Goal: Information Seeking & Learning: Check status

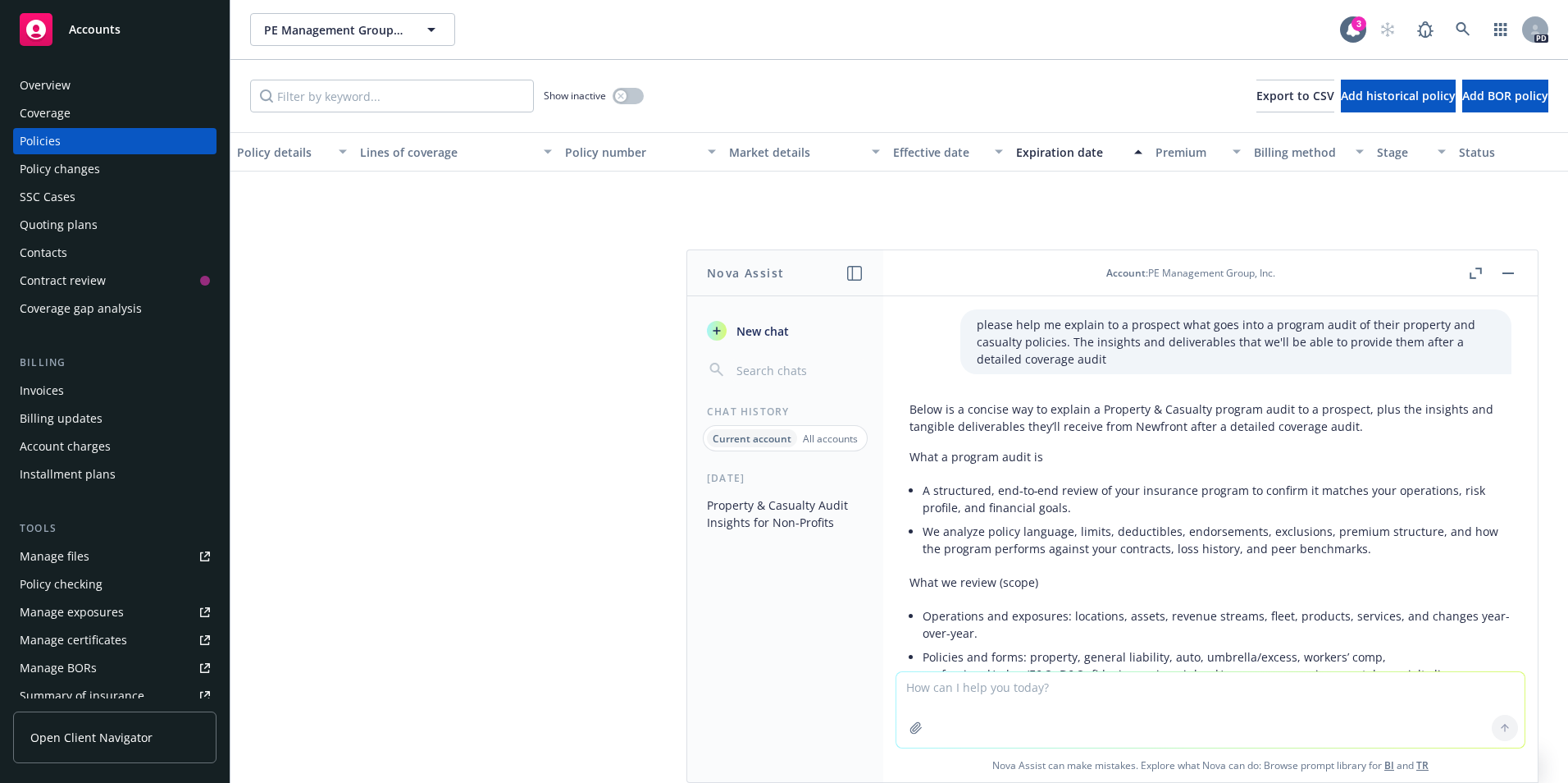
scroll to position [2669, 0]
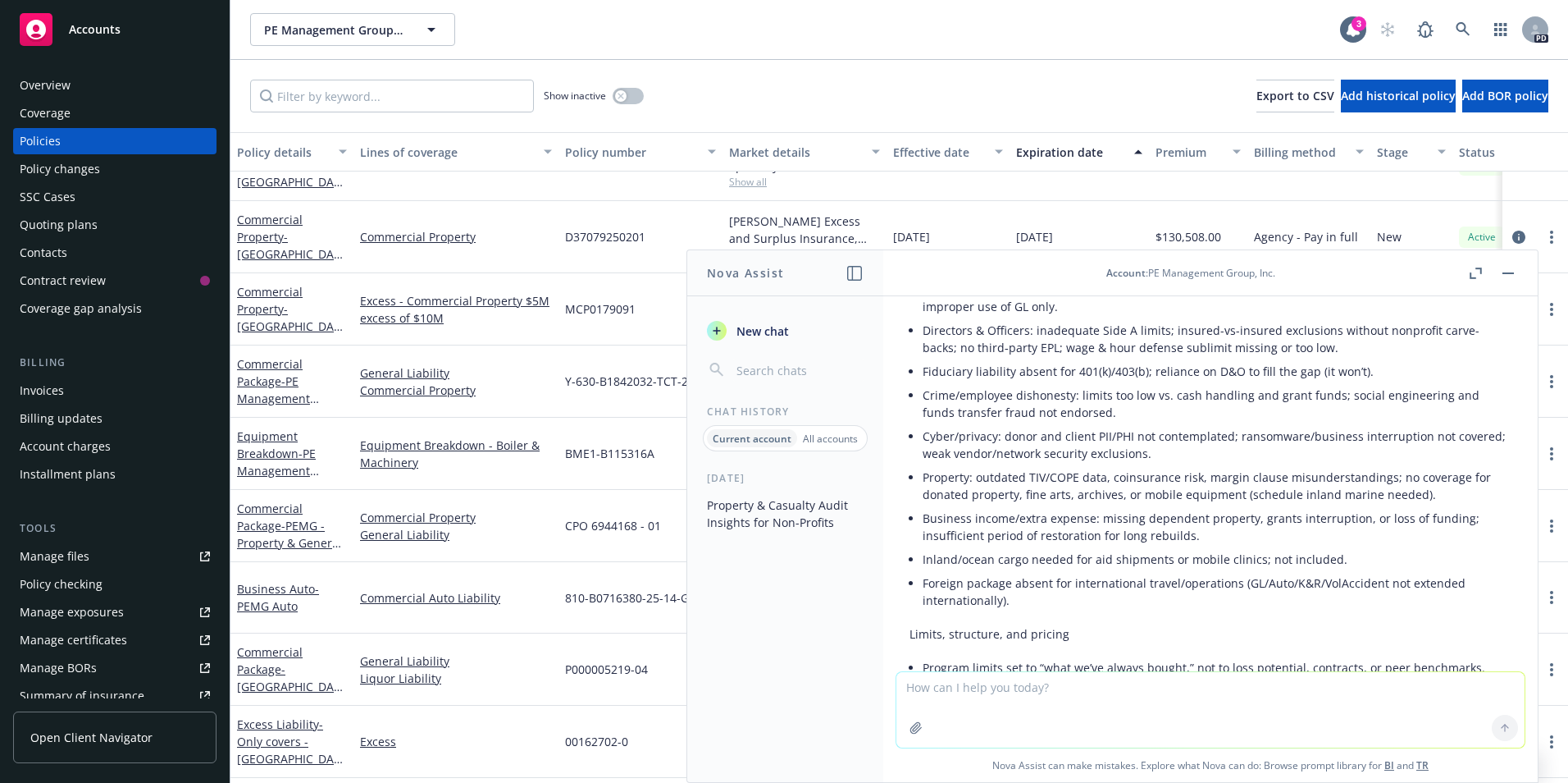
click at [83, 33] on span "Accounts" at bounding box center [95, 29] width 51 height 13
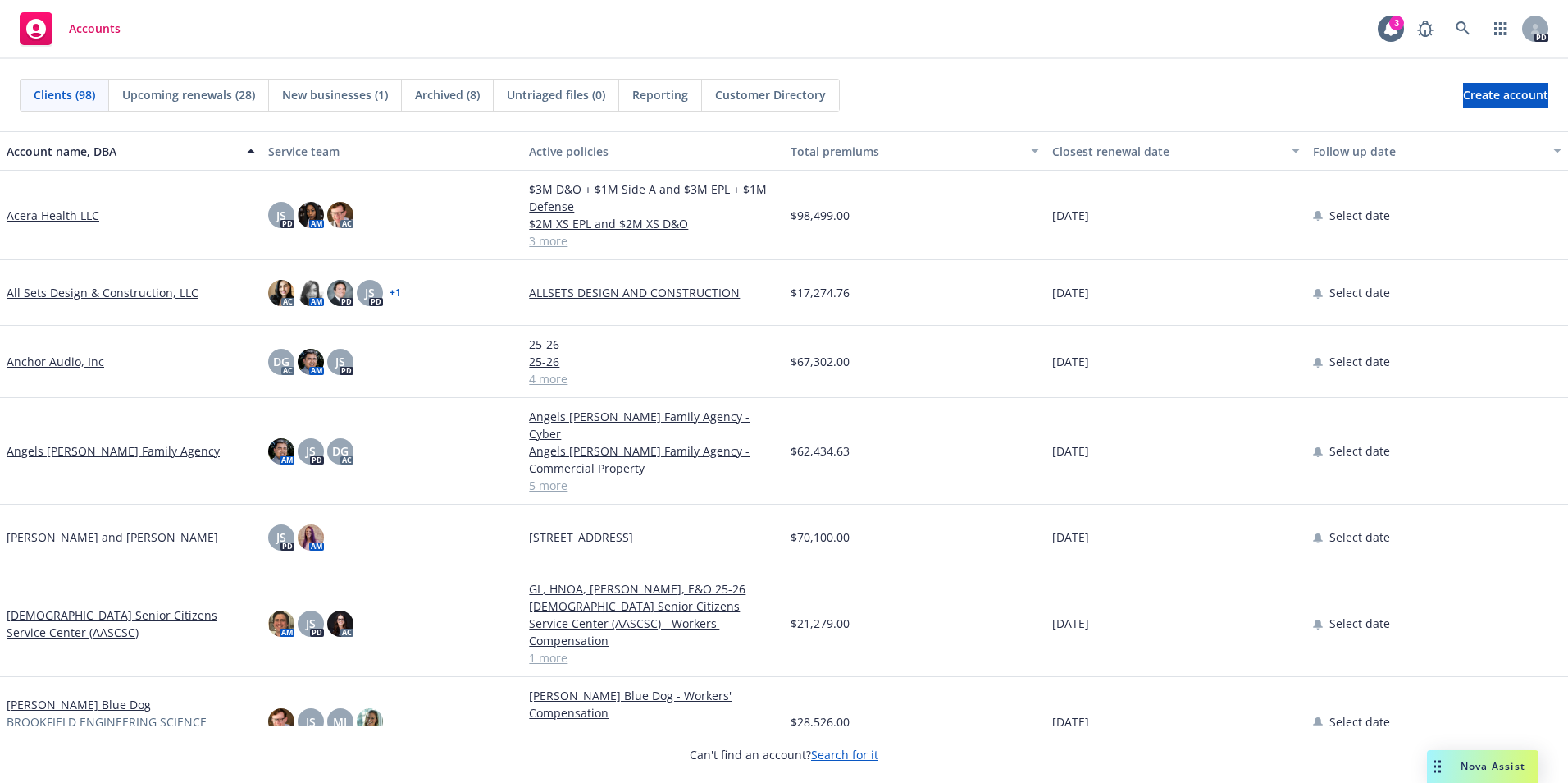
click at [49, 362] on link "Anchor Audio, Inc" at bounding box center [55, 361] width 98 height 17
click at [129, 442] on link "Angels [PERSON_NAME] Family Agency" at bounding box center [114, 450] width 214 height 17
click at [101, 529] on link "[PERSON_NAME] and [PERSON_NAME]" at bounding box center [113, 537] width 212 height 17
click at [65, 529] on link "[PERSON_NAME] and [PERSON_NAME]" at bounding box center [113, 537] width 212 height 17
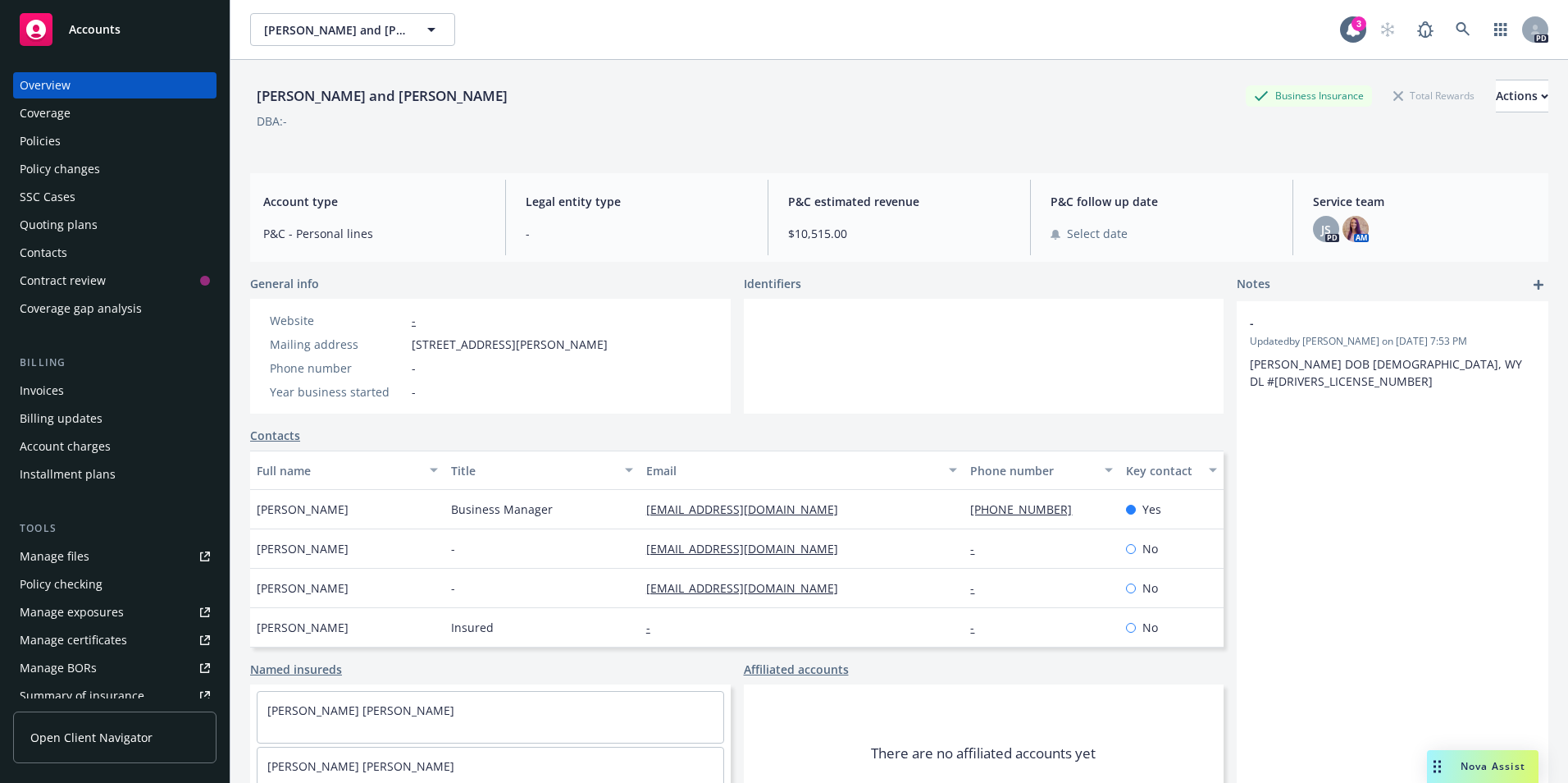
click at [48, 144] on div "Policies" at bounding box center [40, 141] width 41 height 27
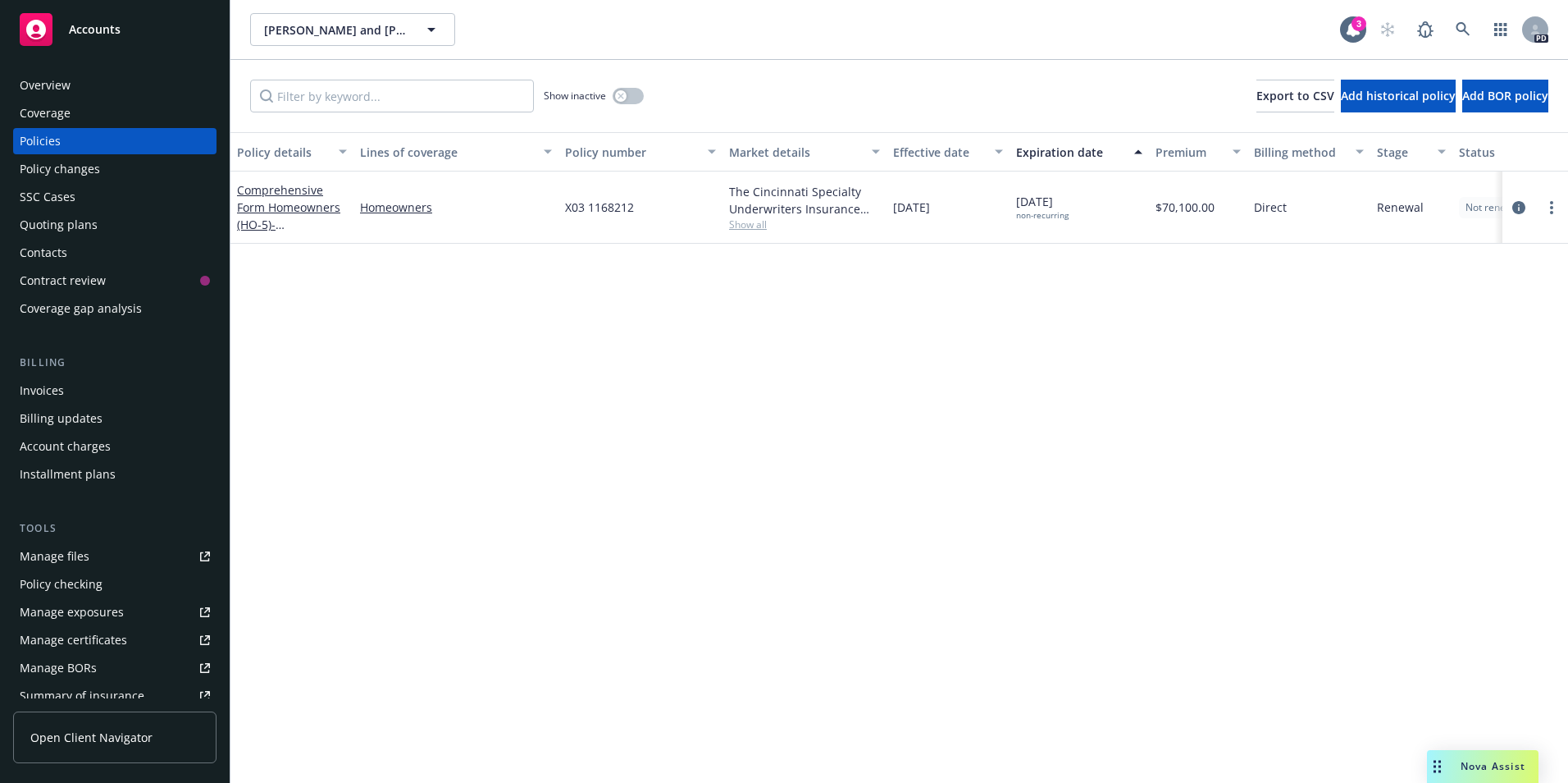
click at [112, 33] on span "Accounts" at bounding box center [95, 29] width 51 height 13
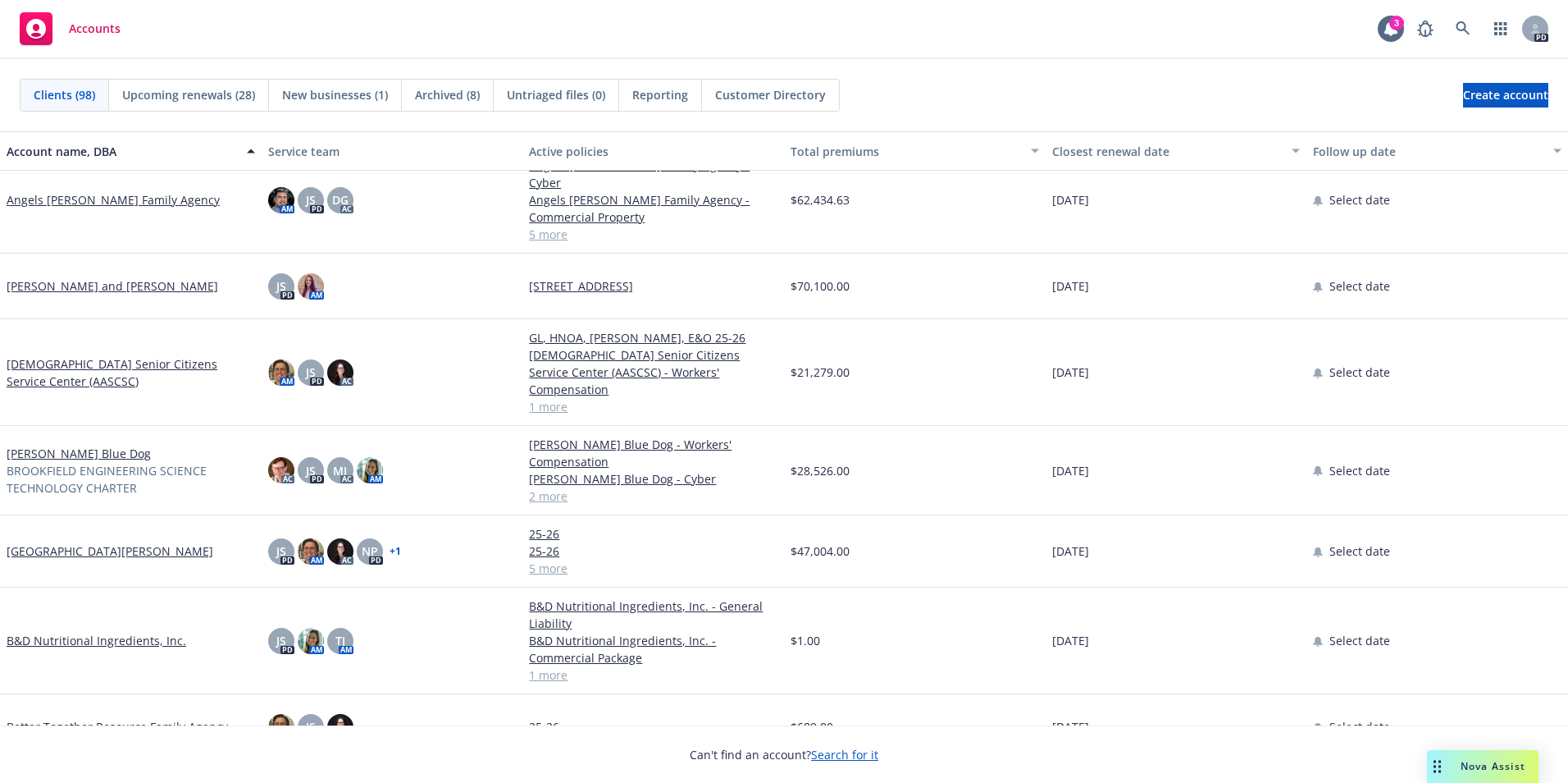
scroll to position [246, 0]
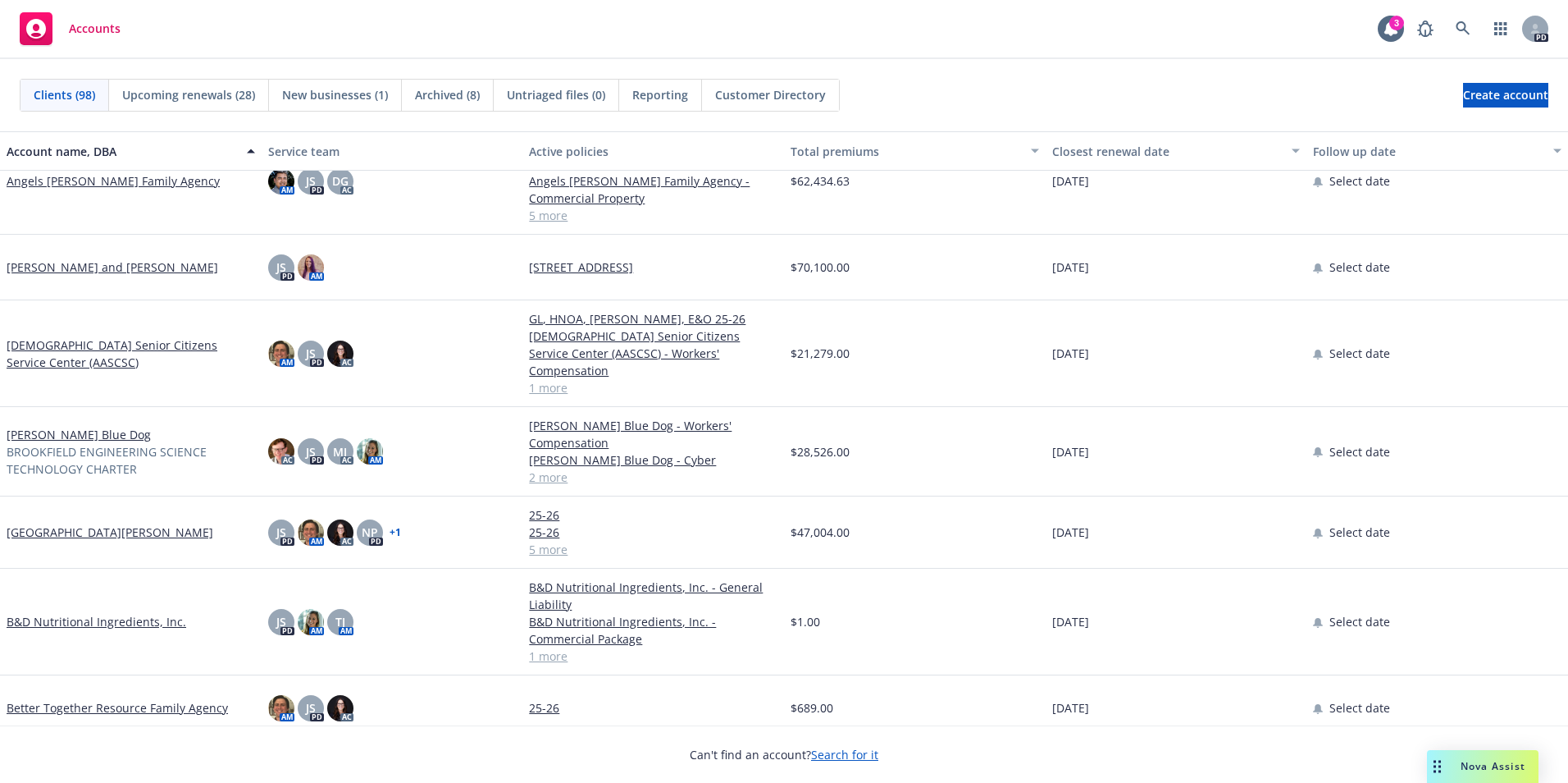
click at [119, 524] on link "[GEOGRAPHIC_DATA][PERSON_NAME]" at bounding box center [110, 532] width 207 height 17
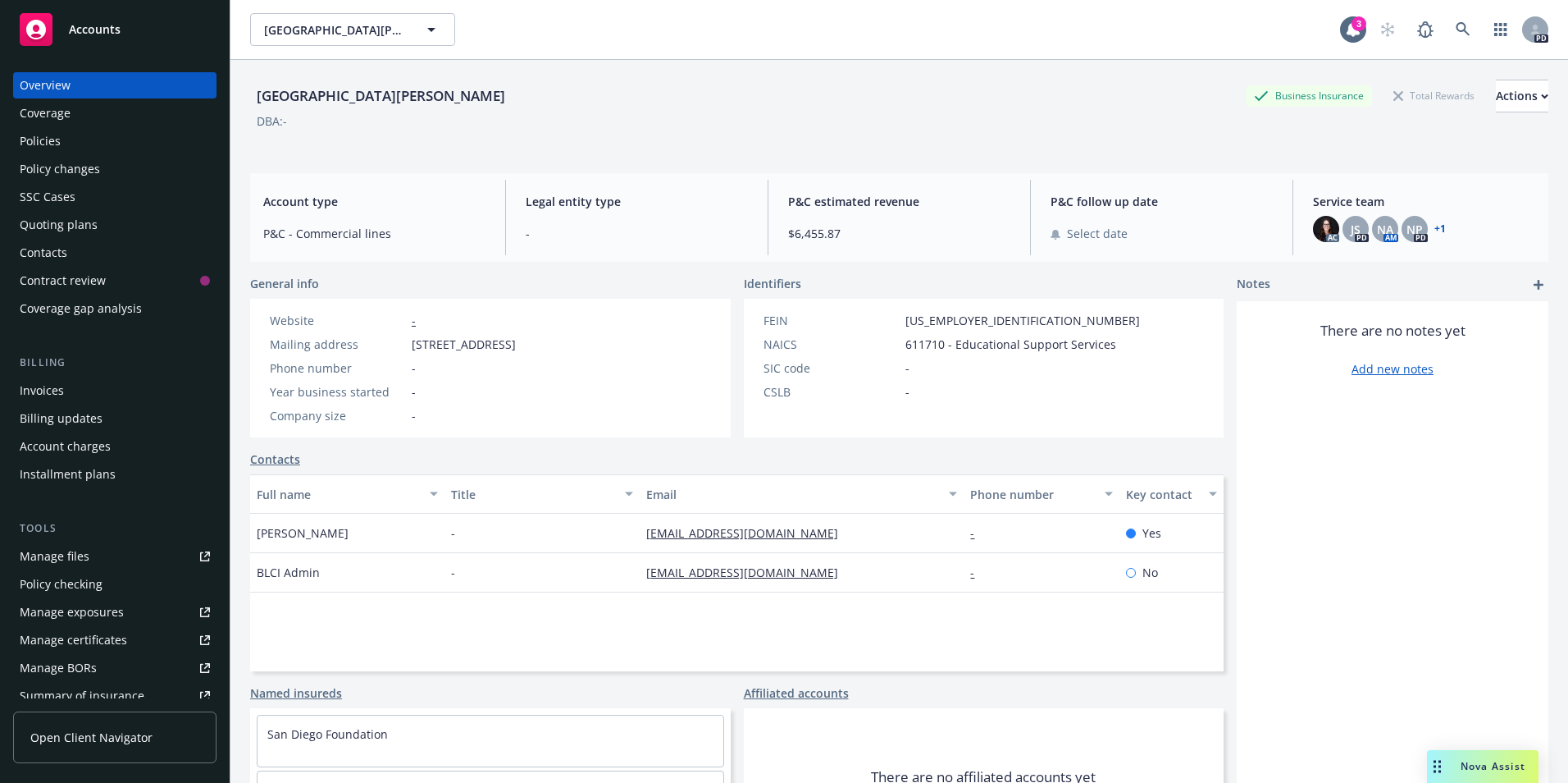
click at [55, 146] on div "Policies" at bounding box center [40, 141] width 41 height 27
drag, startPoint x: 96, startPoint y: 19, endPoint x: 112, endPoint y: 36, distance: 23.3
click at [96, 19] on div "Accounts" at bounding box center [115, 29] width 190 height 33
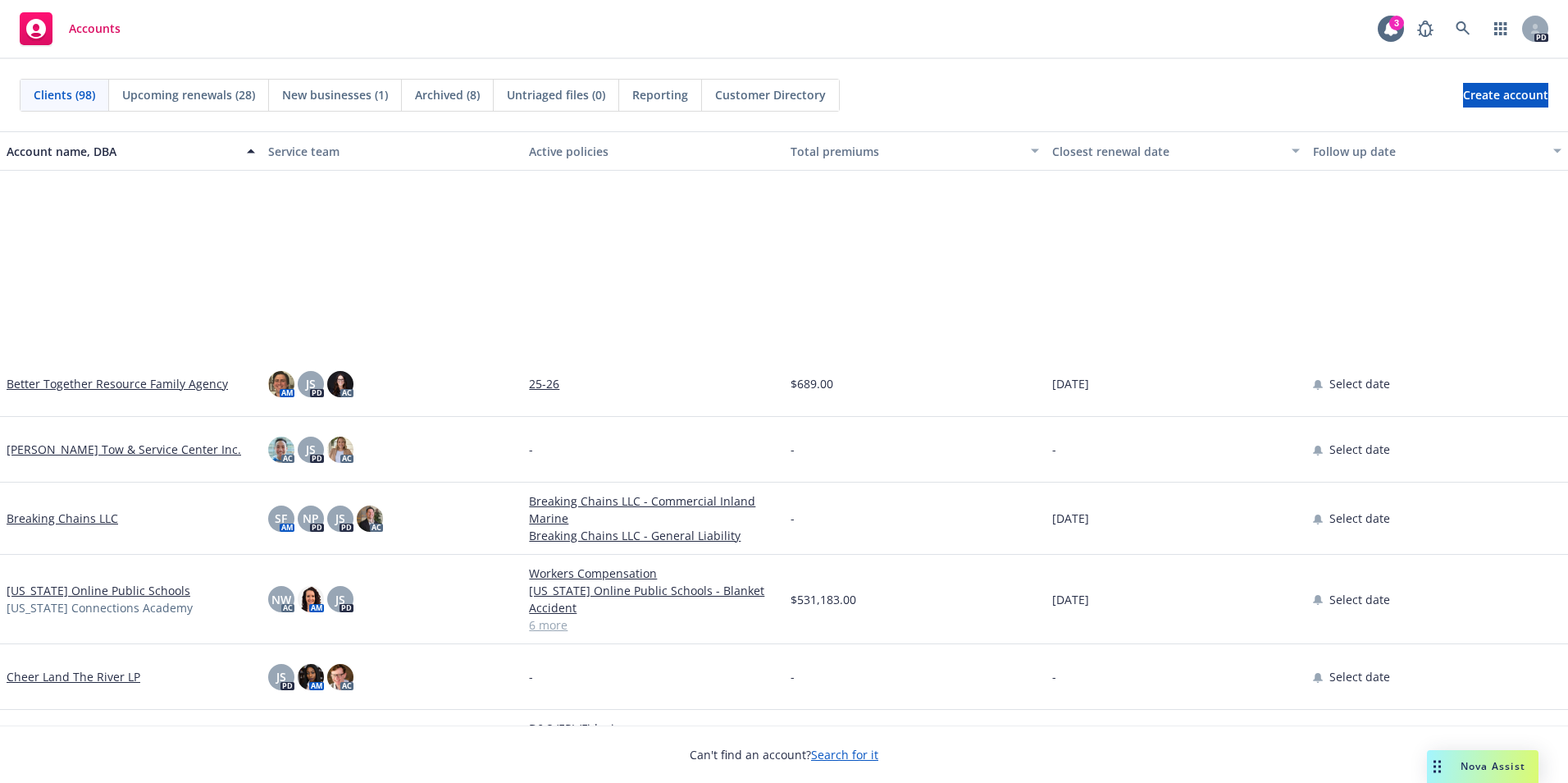
scroll to position [656, 0]
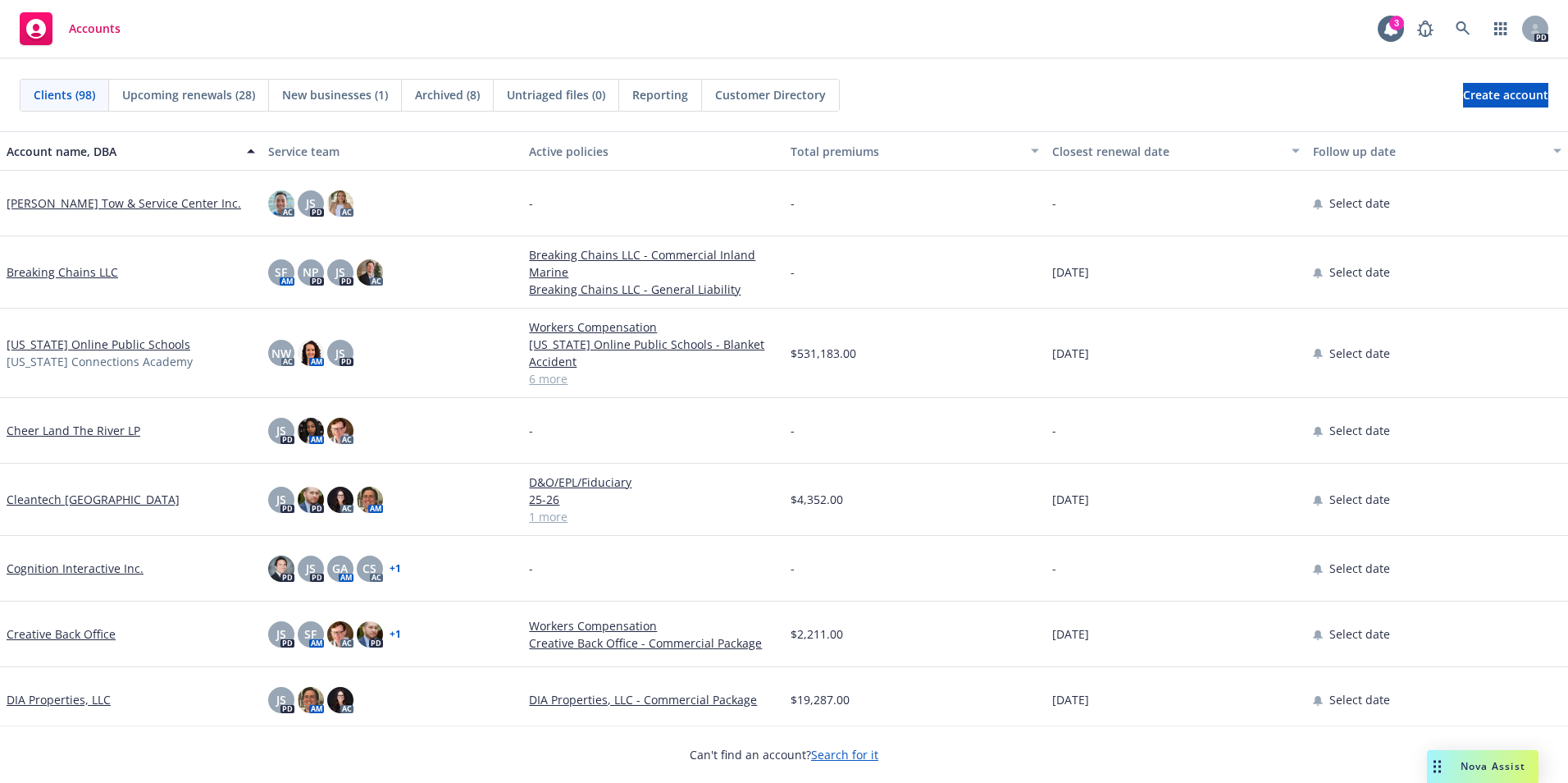
click at [89, 344] on link "[US_STATE] Online Public Schools" at bounding box center [99, 343] width 184 height 17
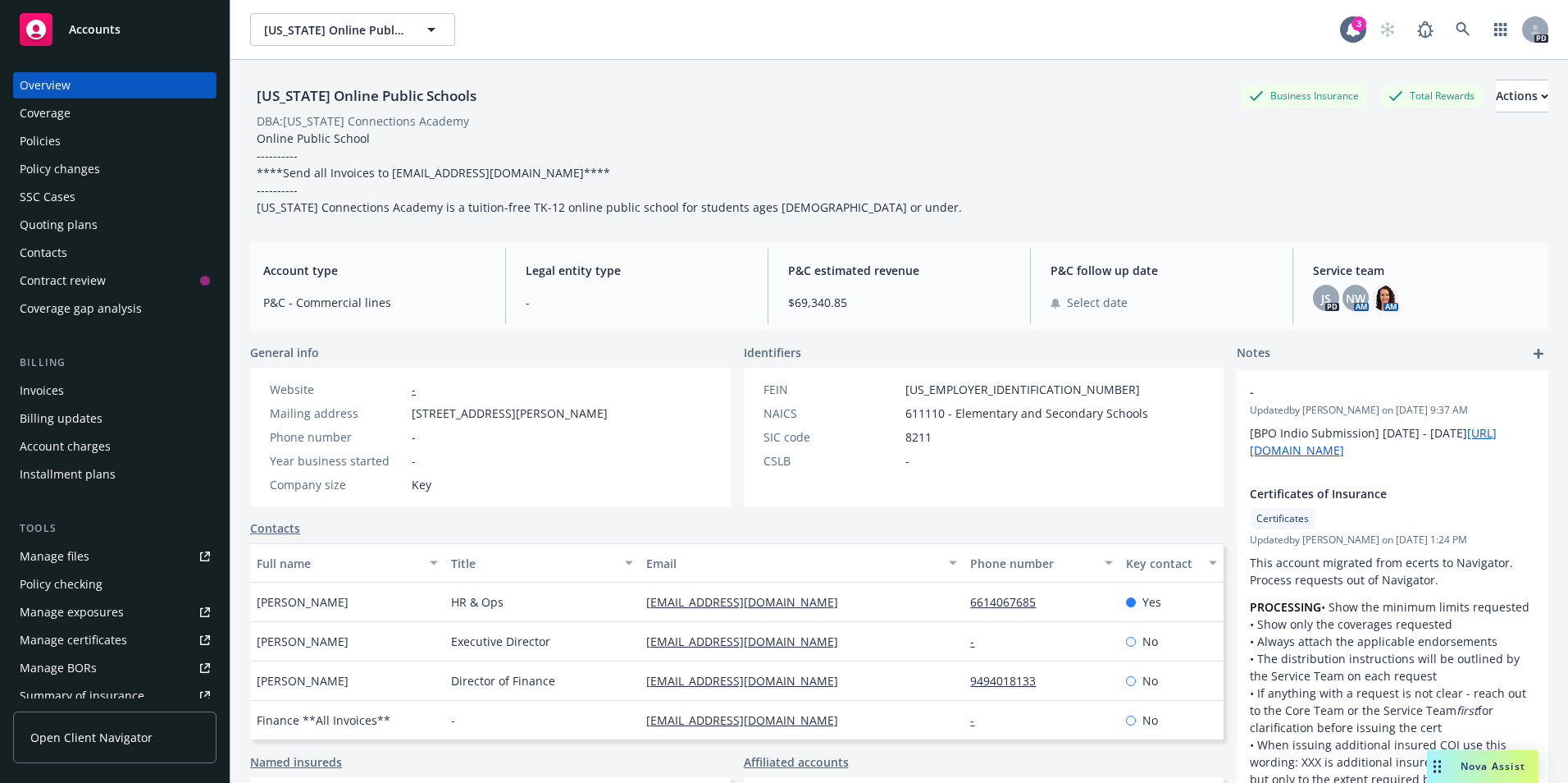
click at [60, 138] on div "Policies" at bounding box center [115, 141] width 190 height 27
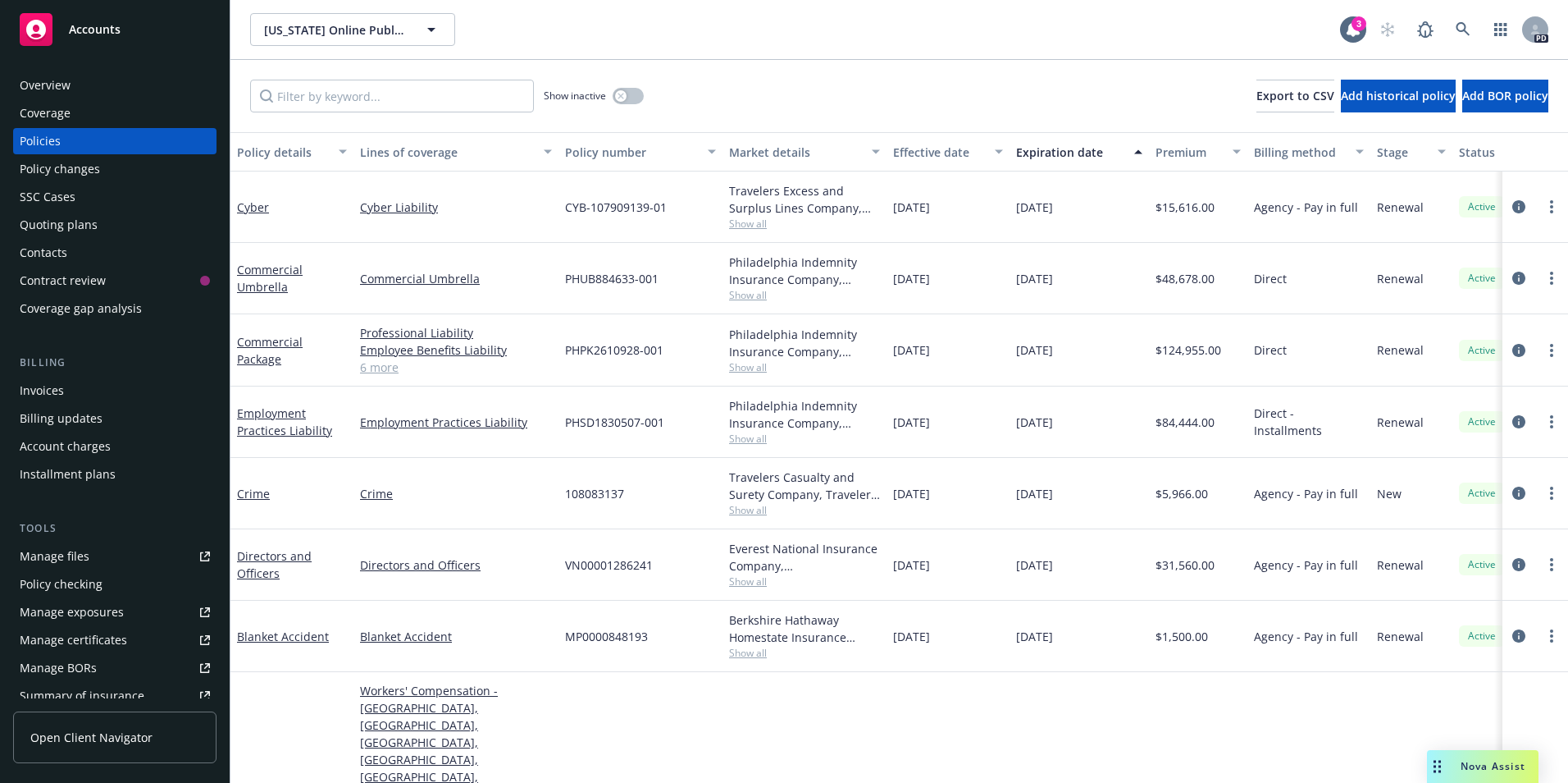
scroll to position [82, 0]
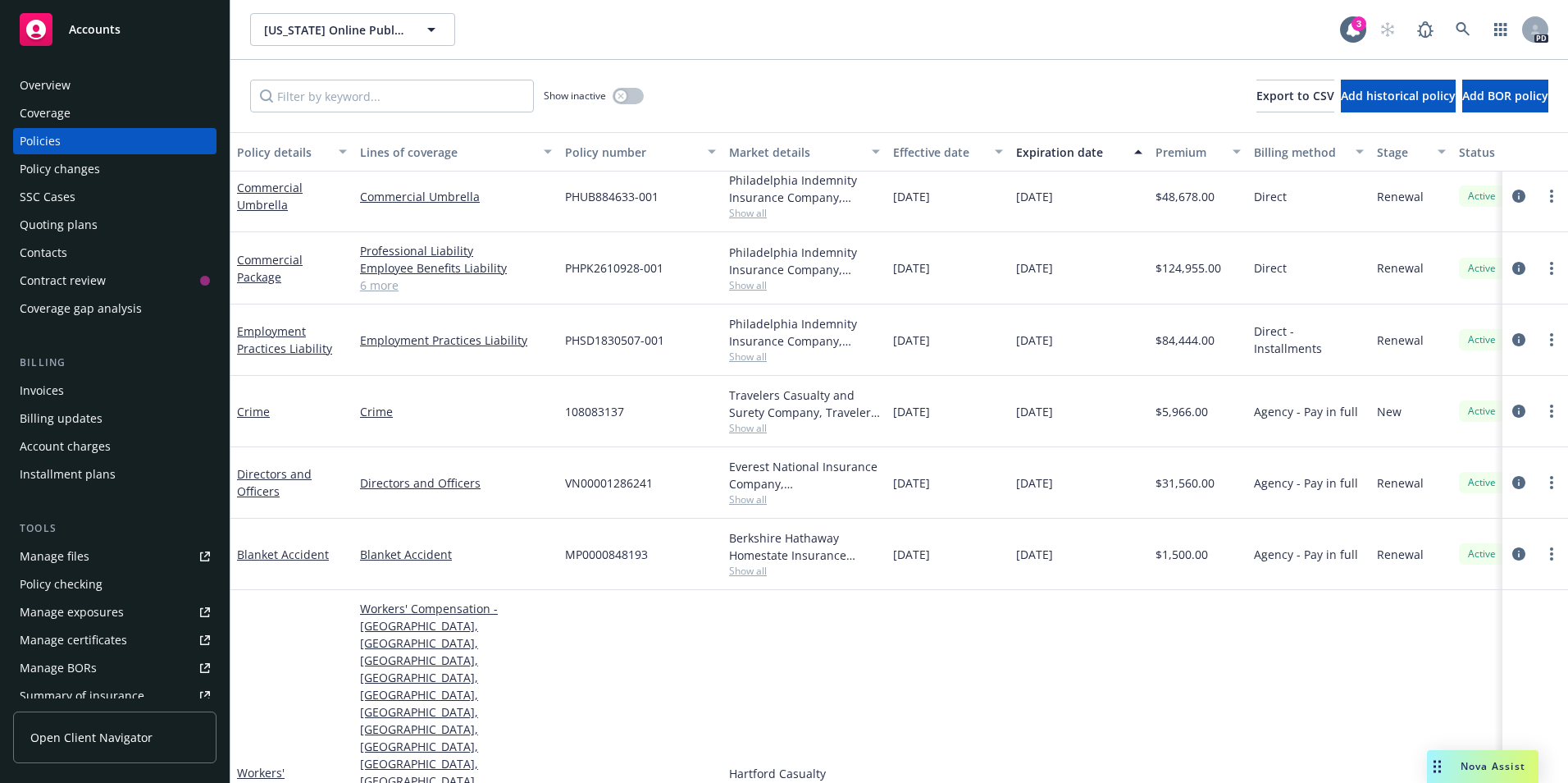
click at [89, 37] on div "Accounts" at bounding box center [115, 29] width 190 height 33
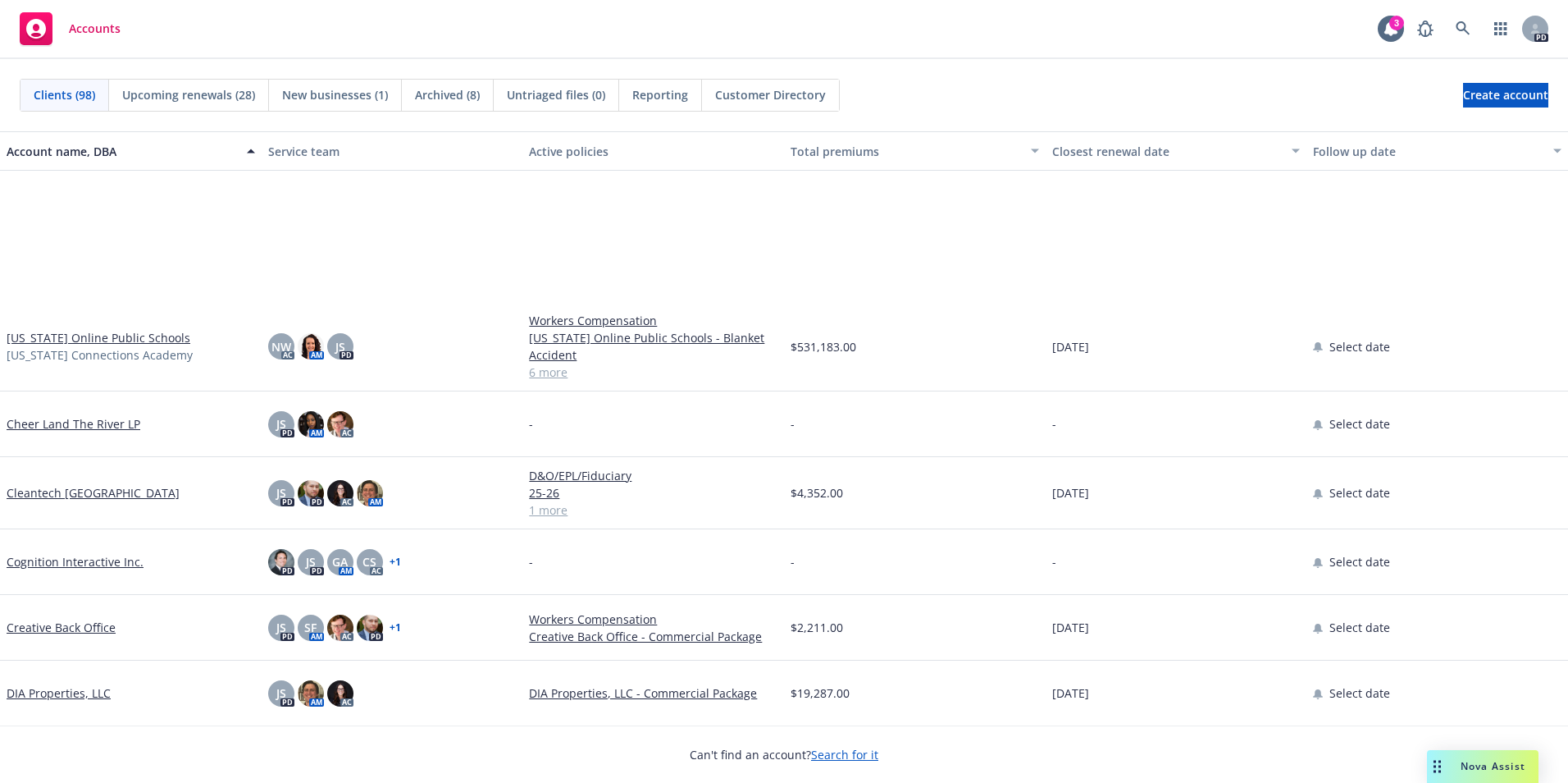
scroll to position [903, 0]
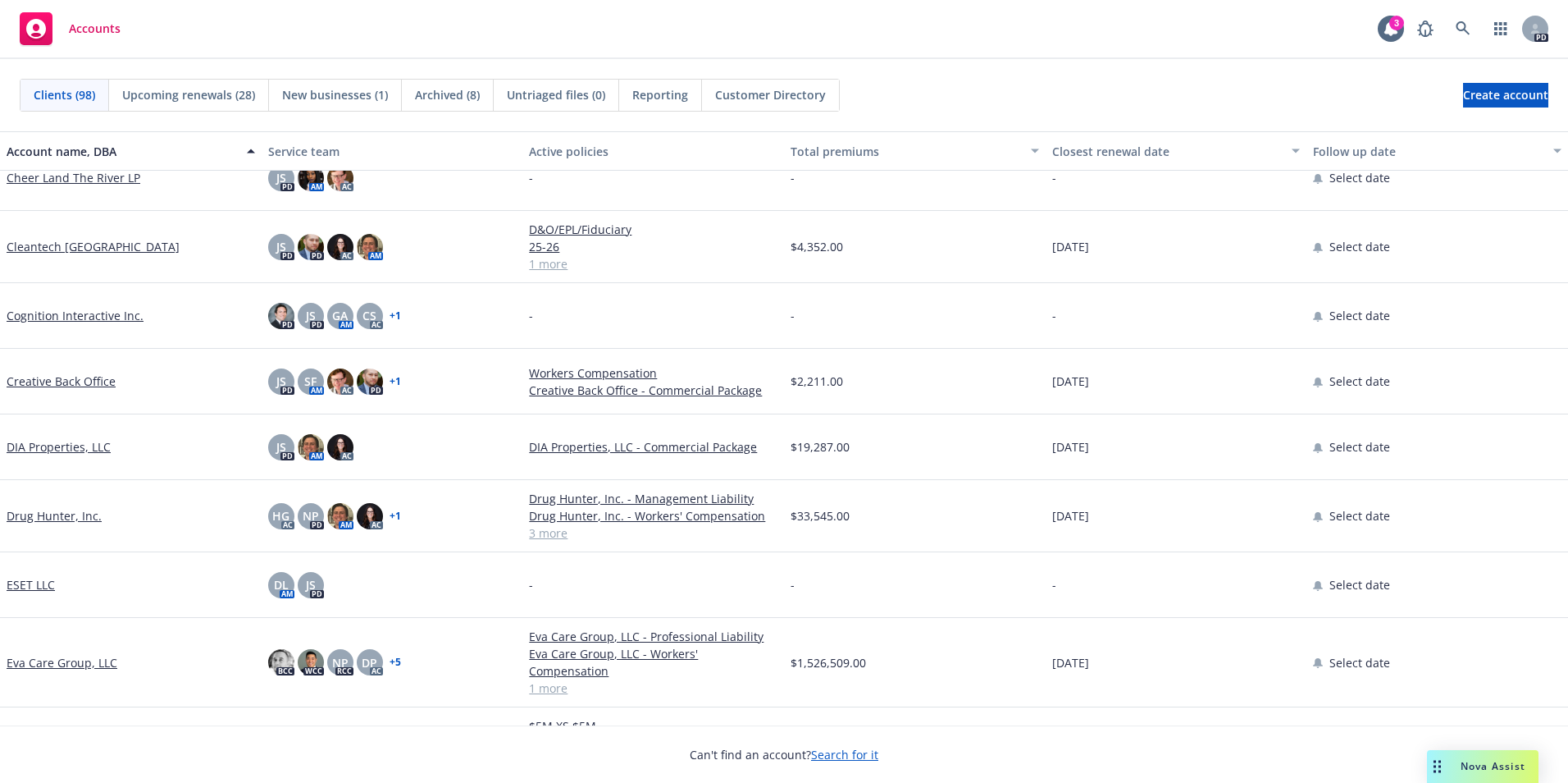
click at [63, 520] on link "Drug Hunter, Inc." at bounding box center [54, 515] width 95 height 17
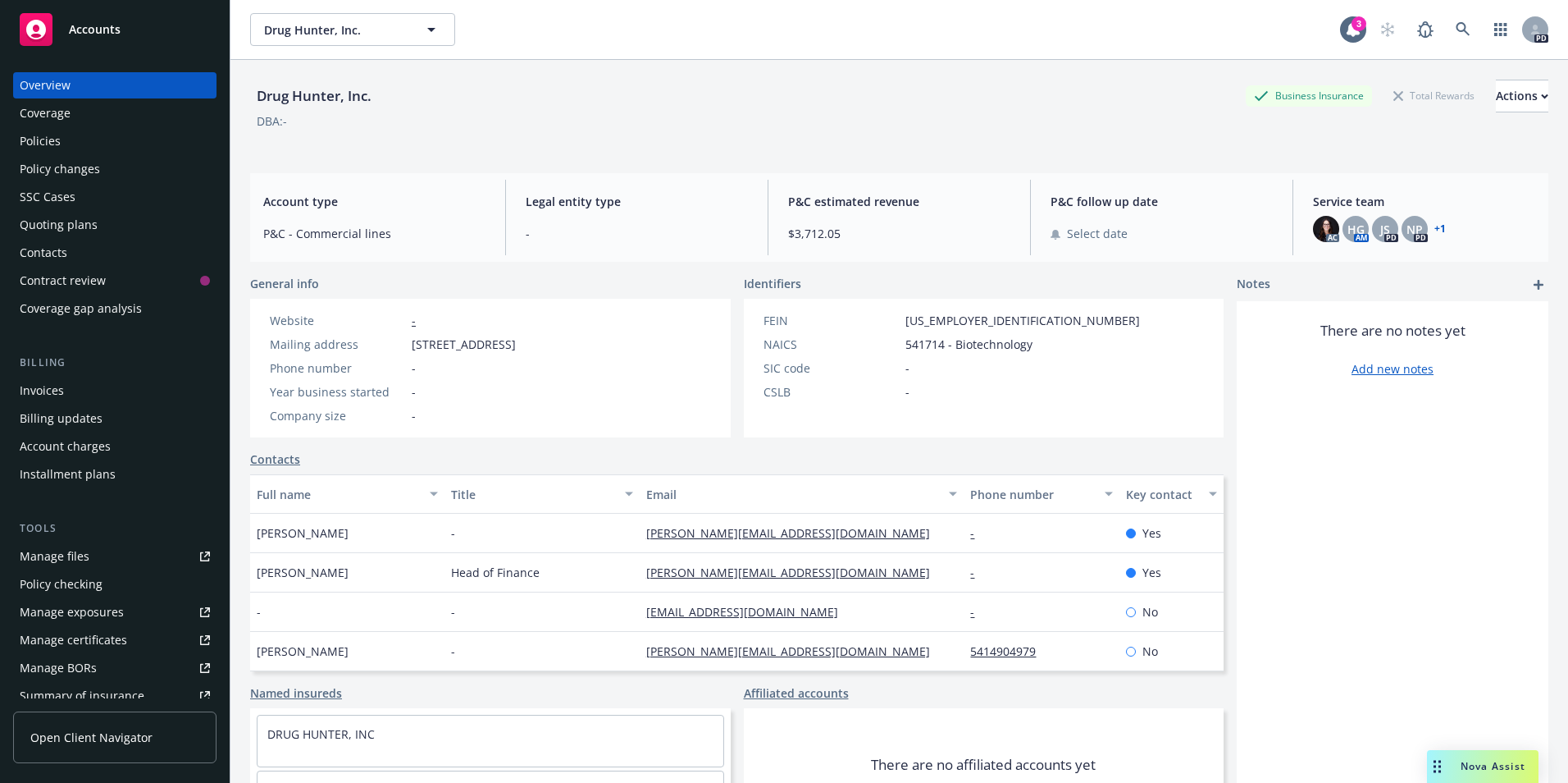
click at [29, 133] on div "Policies" at bounding box center [40, 141] width 41 height 27
click at [23, 147] on div "Policies" at bounding box center [40, 141] width 41 height 27
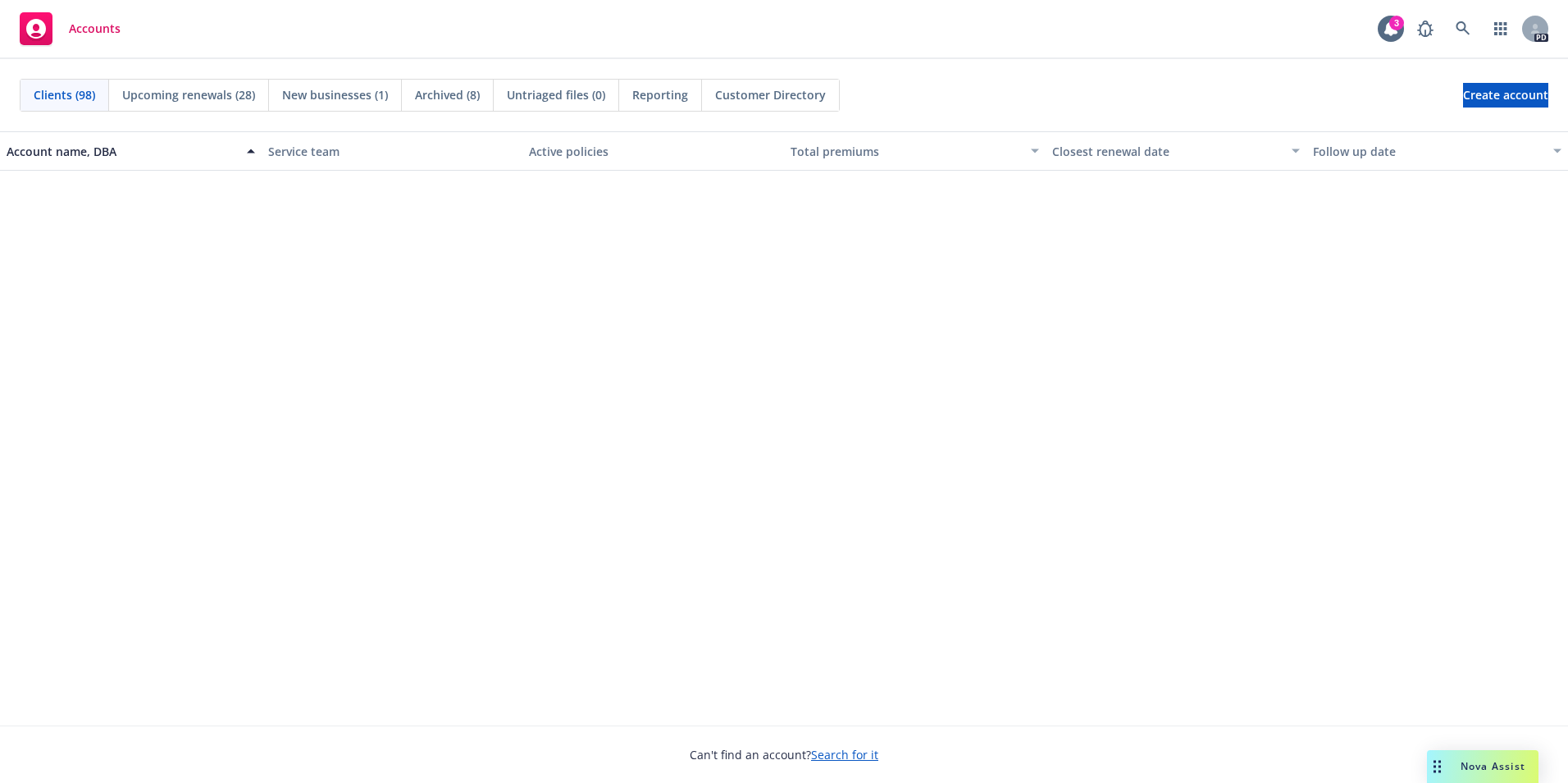
scroll to position [1067, 0]
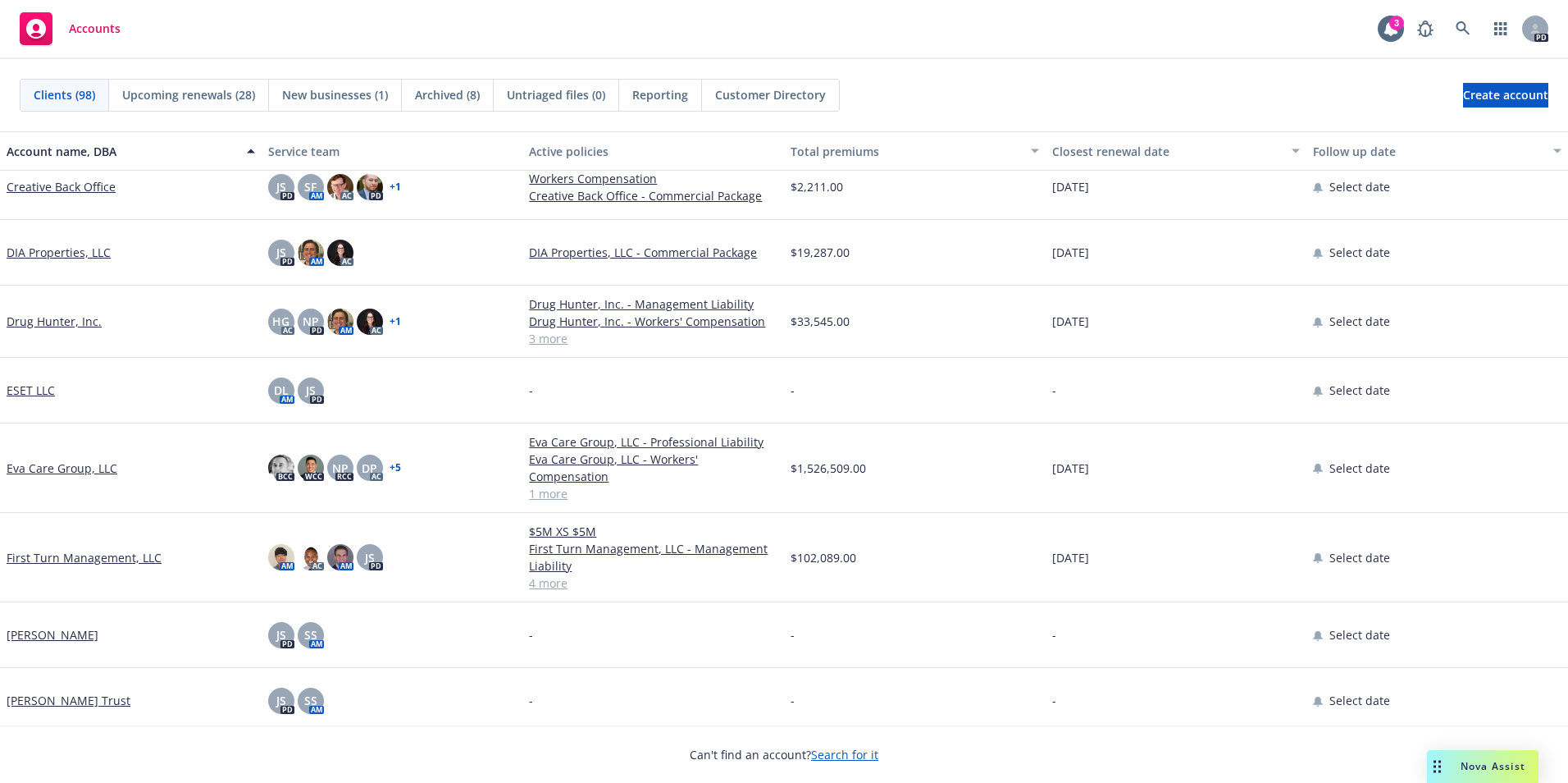
click at [84, 555] on link "First Turn Management, LLC" at bounding box center [84, 557] width 155 height 17
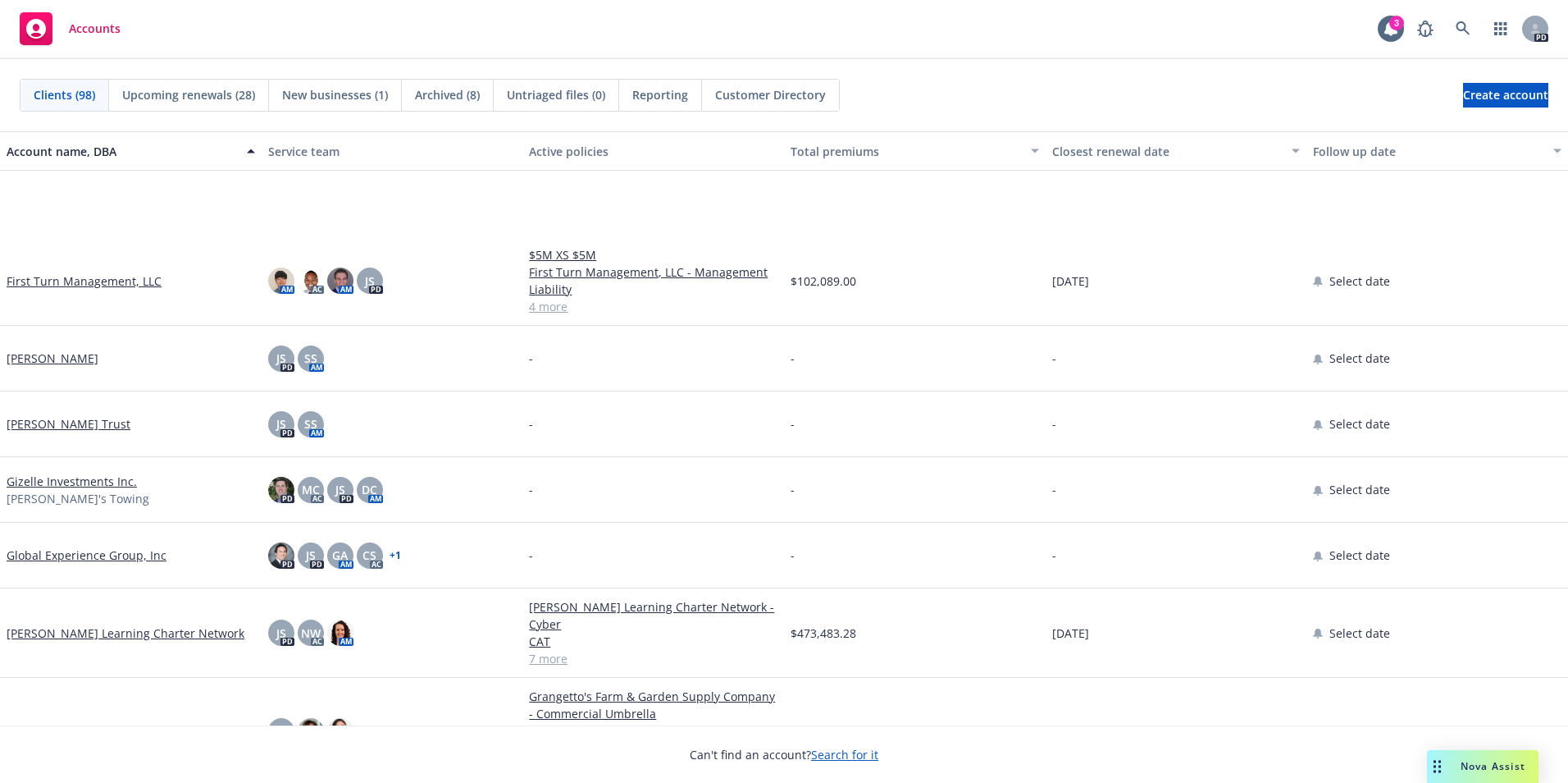
scroll to position [1559, 0]
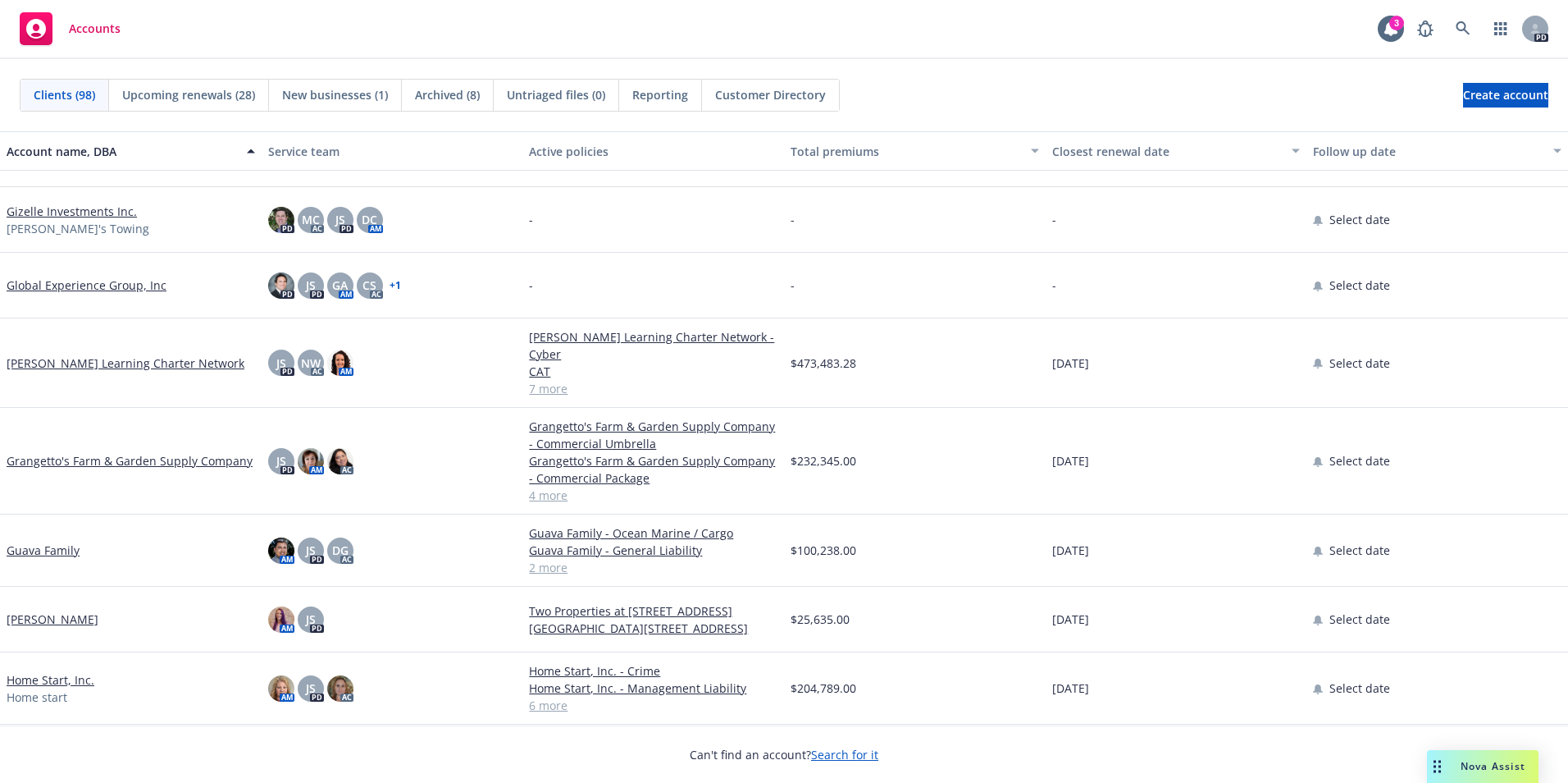
click at [101, 356] on link "[PERSON_NAME] Learning Charter Network" at bounding box center [126, 362] width 237 height 17
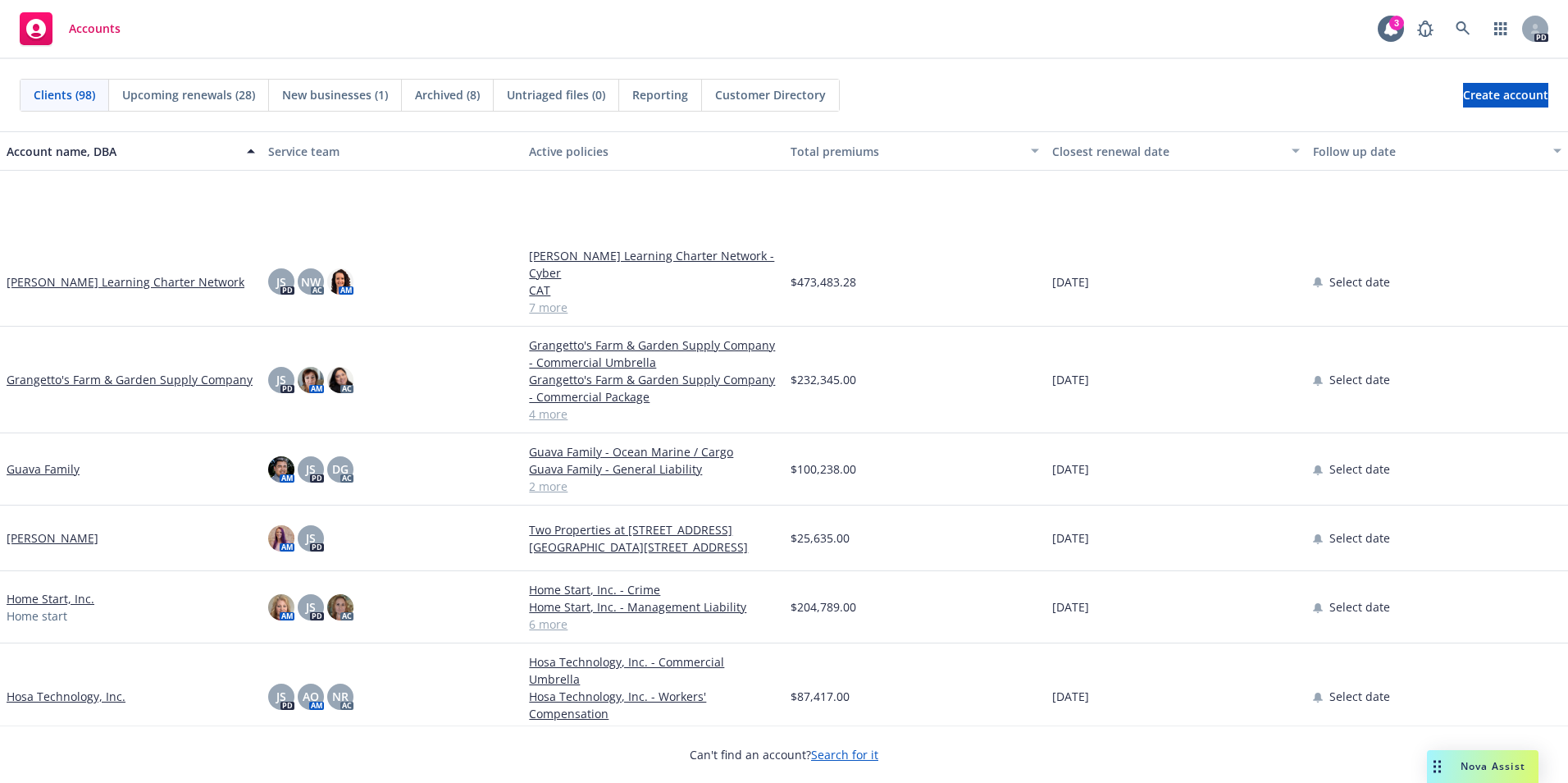
scroll to position [1806, 0]
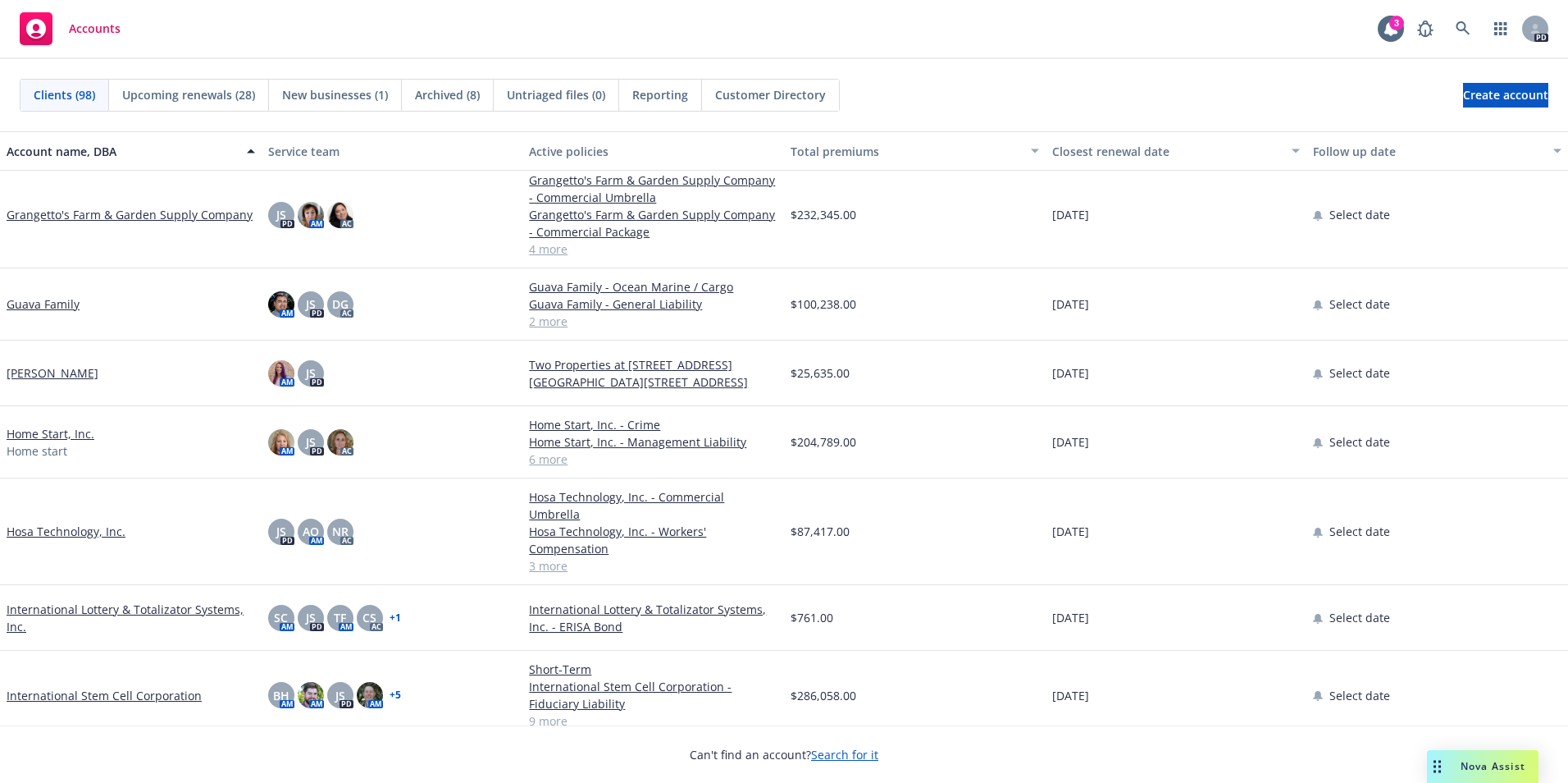
click at [54, 425] on link "Home Start, Inc." at bounding box center [50, 433] width 88 height 17
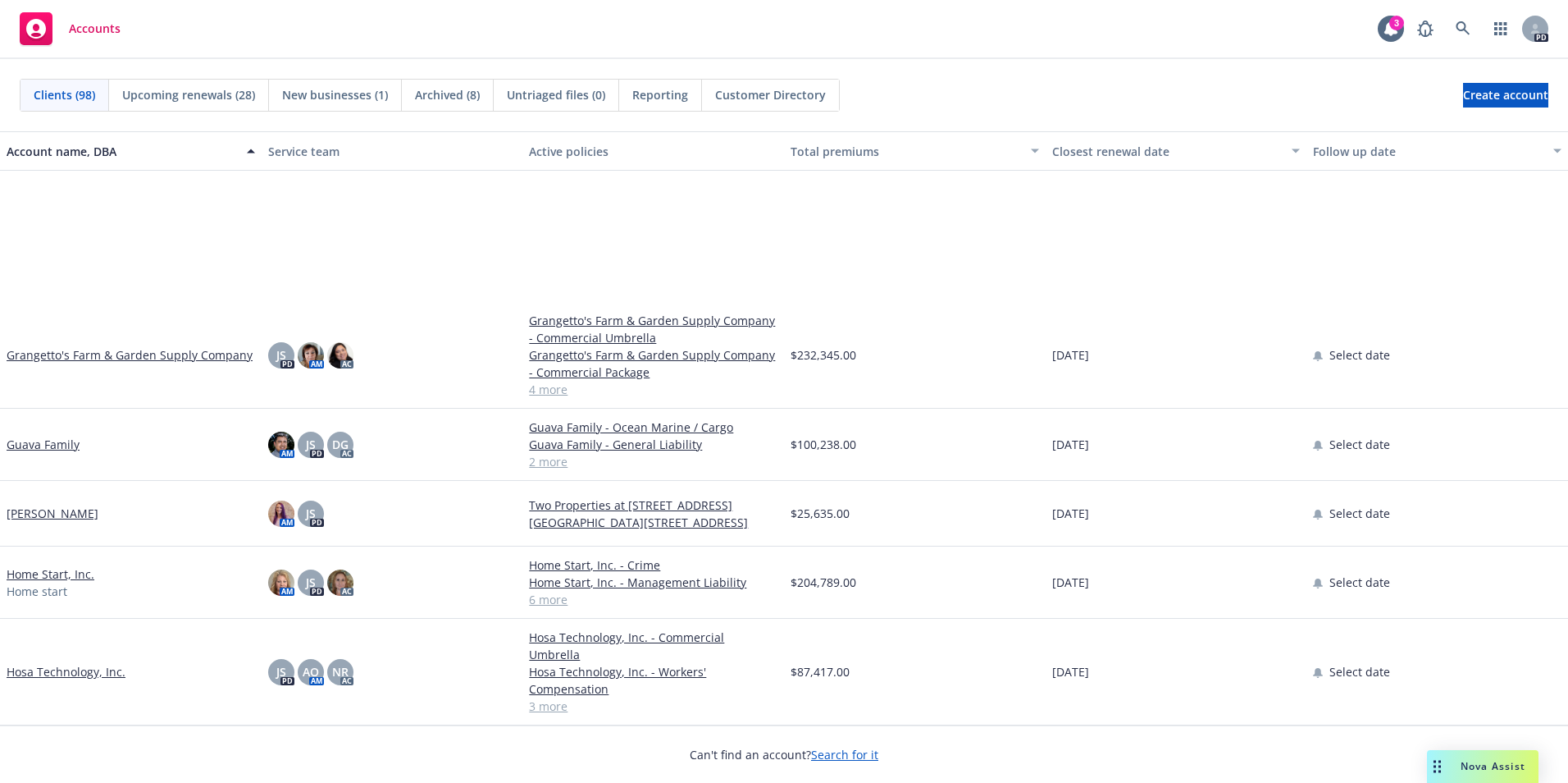
scroll to position [1888, 0]
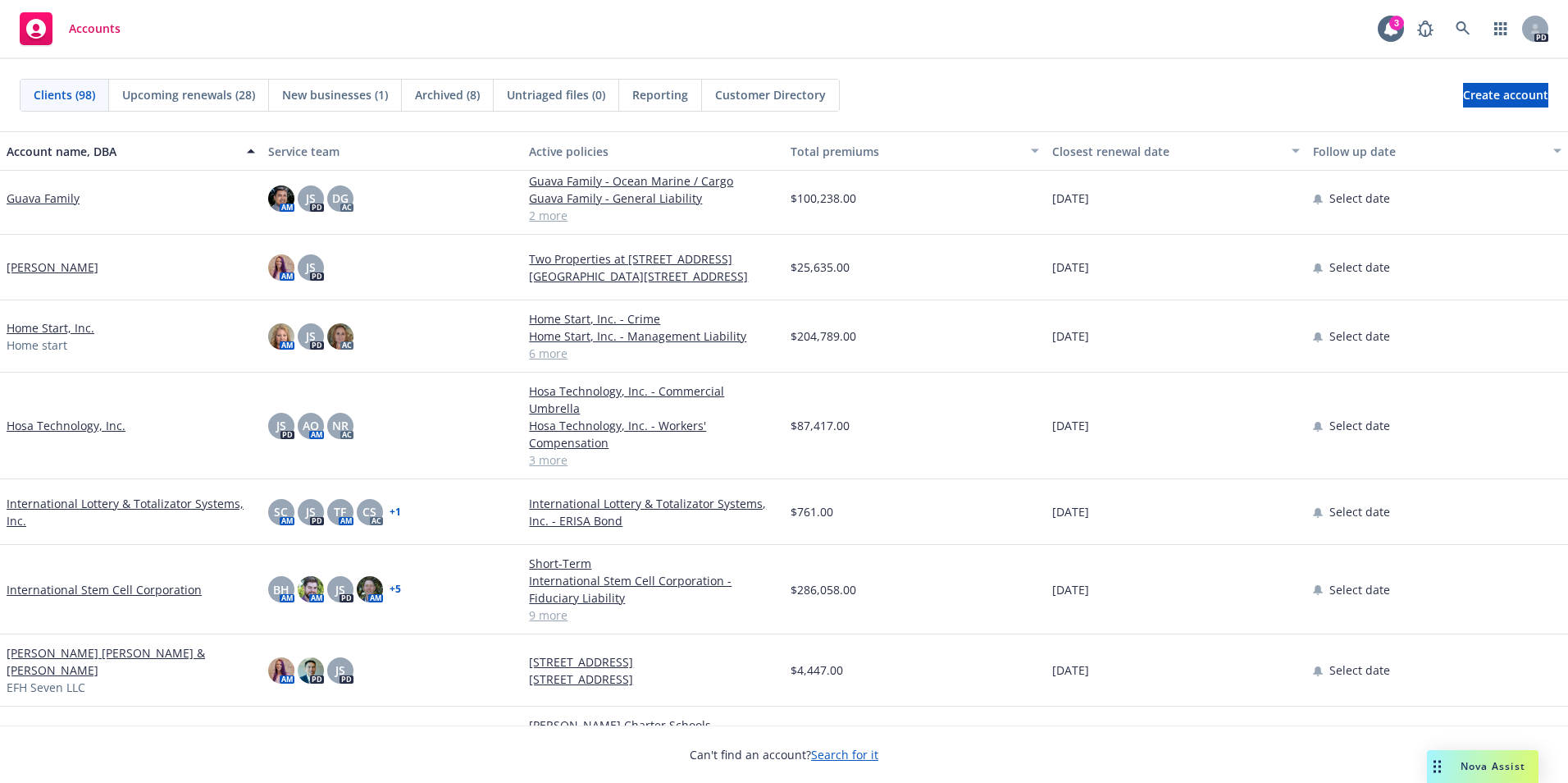
click at [73, 581] on link "International Stem Cell Corporation" at bounding box center [104, 589] width 195 height 17
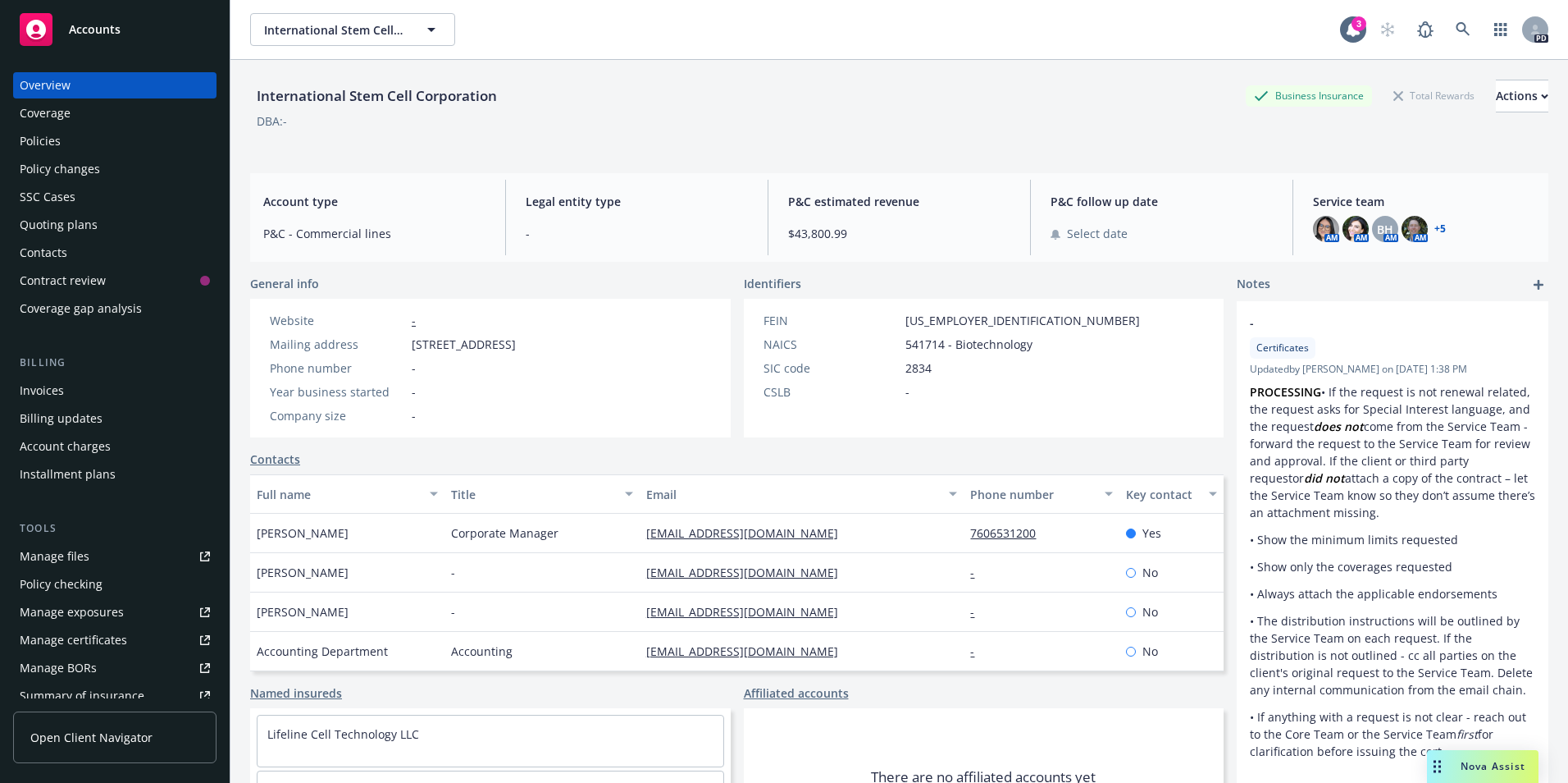
click at [41, 137] on div "Policies" at bounding box center [40, 141] width 41 height 27
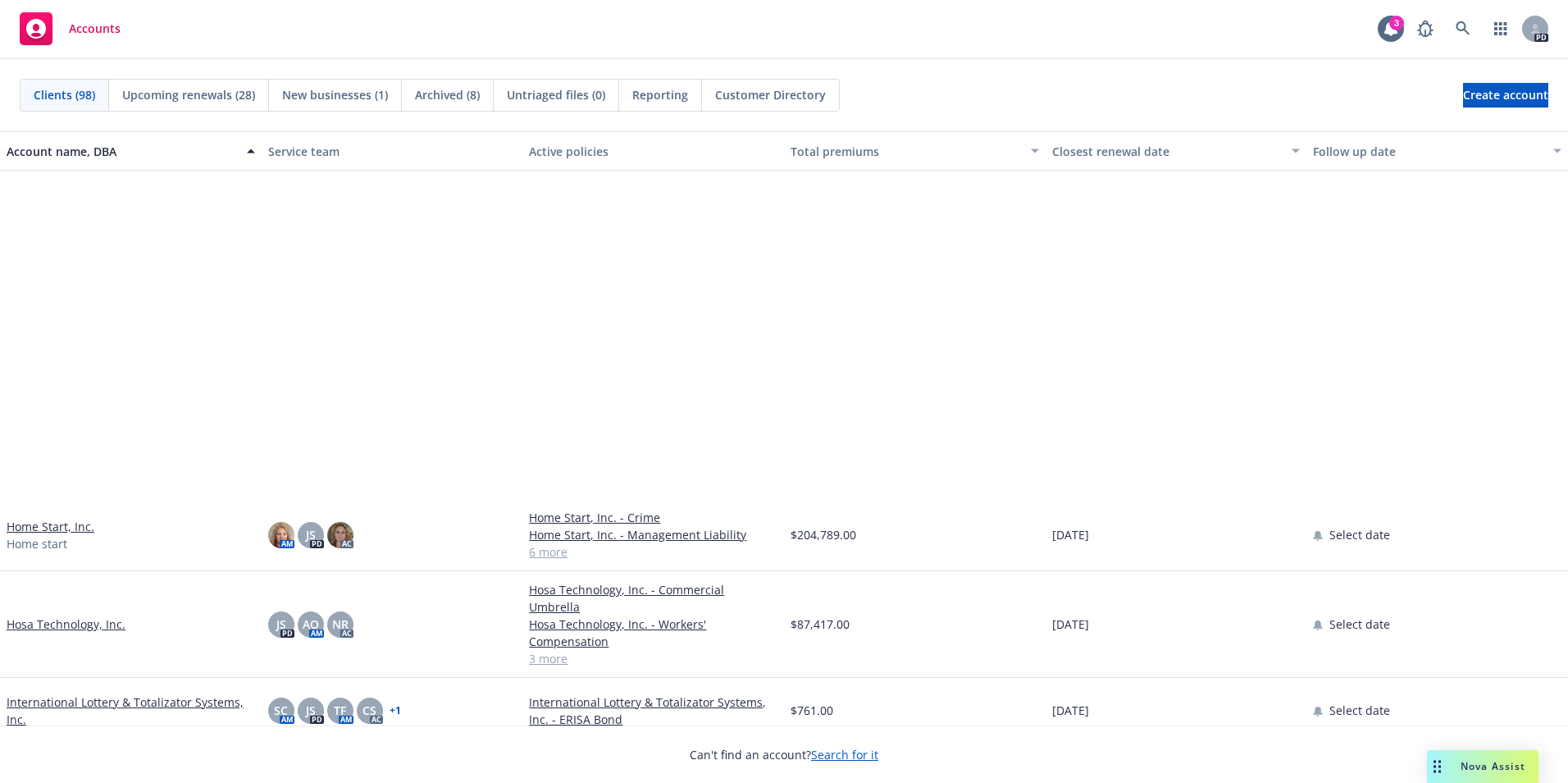
scroll to position [2052, 0]
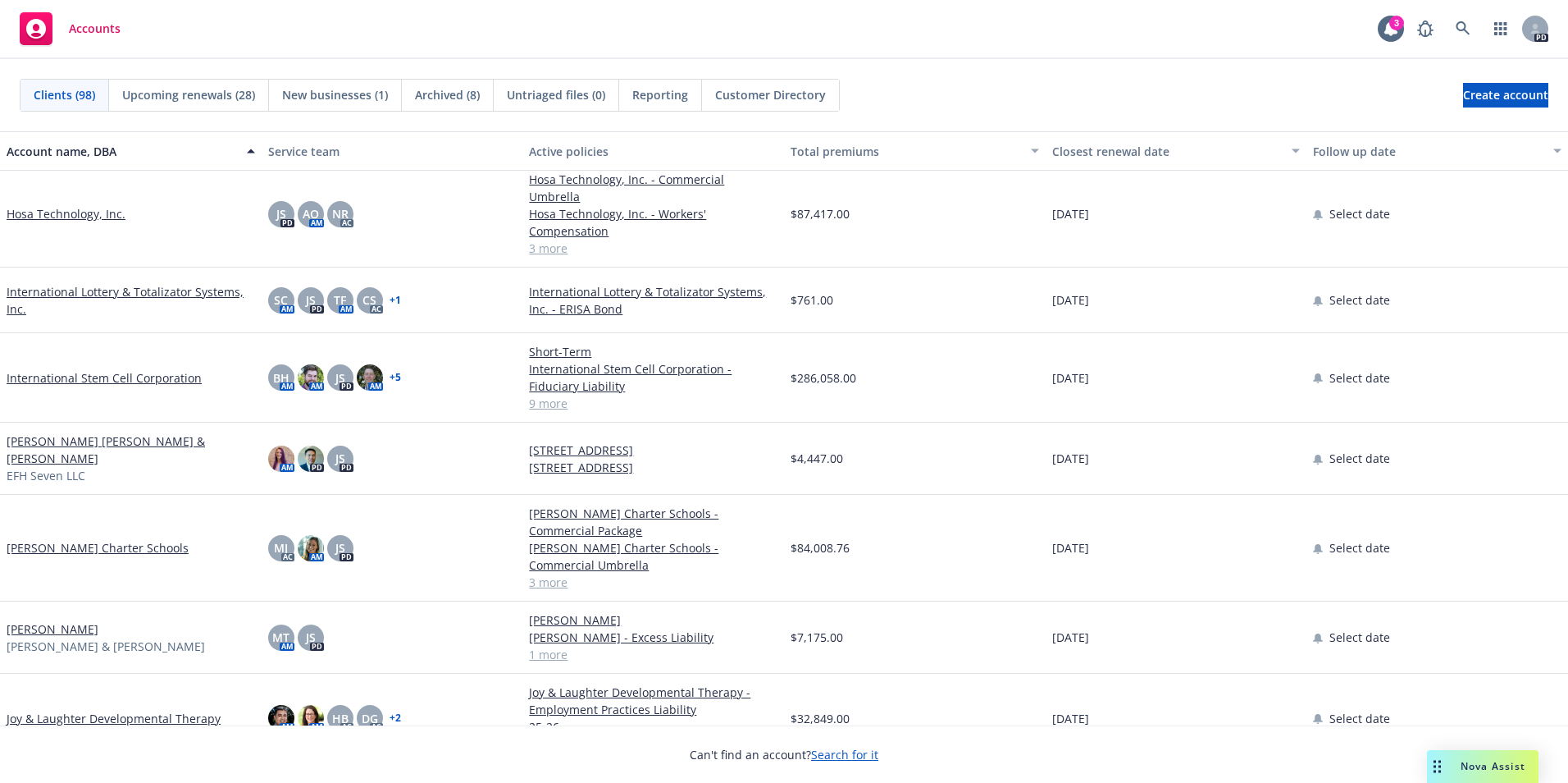
drag, startPoint x: 118, startPoint y: 363, endPoint x: 261, endPoint y: 358, distance: 143.1
click at [118, 369] on link "International Stem Cell Corporation" at bounding box center [104, 377] width 195 height 17
